Goal: Information Seeking & Learning: Learn about a topic

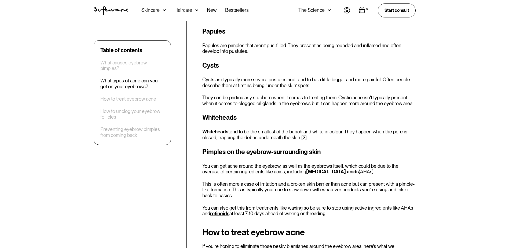
scroll to position [777, 0]
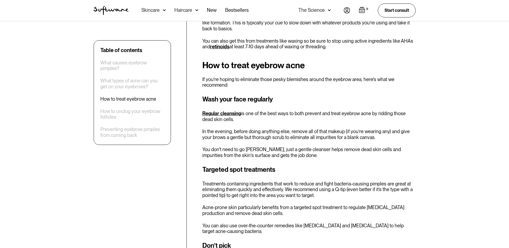
scroll to position [938, 0]
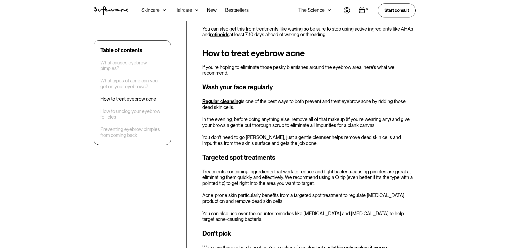
click at [81, 224] on div "Table of contents What causes eyebrow pimples? What types of acne can you get o…" at bounding box center [254, 145] width 509 height 1803
click at [80, 223] on div "Table of contents What causes eyebrow pimples? What types of acne can you get o…" at bounding box center [254, 145] width 509 height 1803
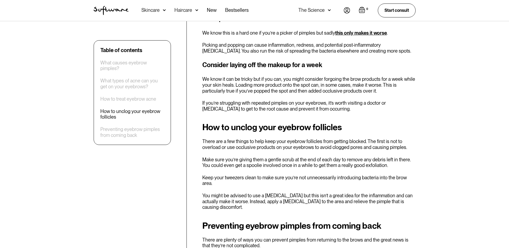
scroll to position [1179, 0]
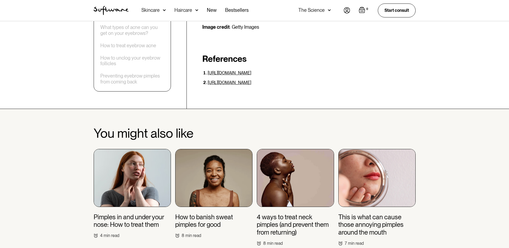
scroll to position [1850, 0]
